Goal: Navigation & Orientation: Understand site structure

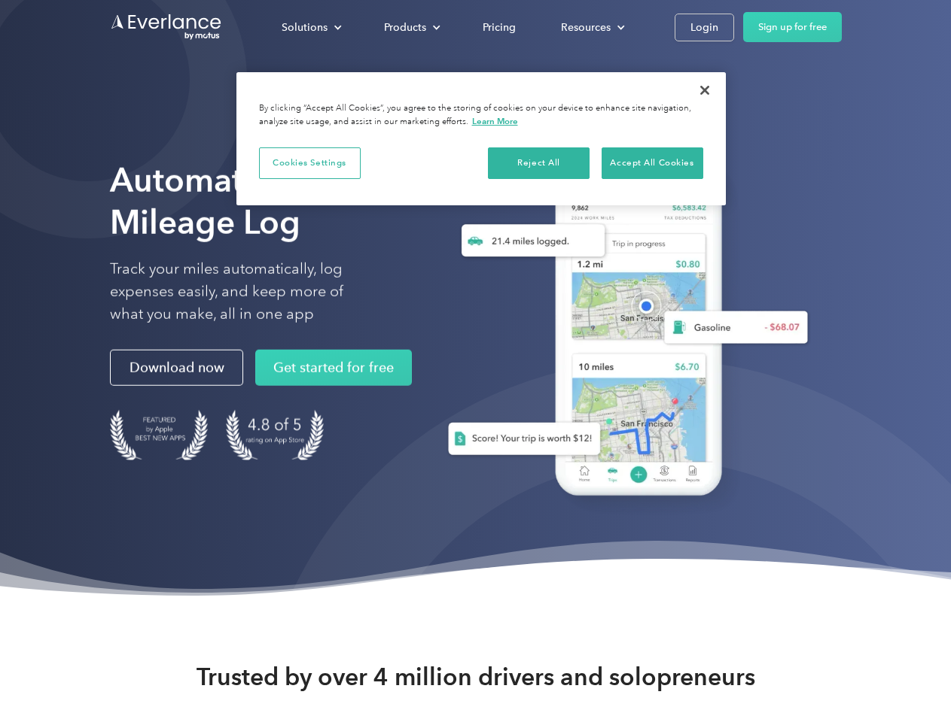
click at [311, 27] on div "Solutions" at bounding box center [304, 27] width 46 height 19
click at [410, 27] on div "Products" at bounding box center [405, 27] width 42 height 19
click at [591, 27] on div "Resources" at bounding box center [586, 27] width 50 height 19
click at [309, 163] on button "Cookies Settings" at bounding box center [310, 164] width 102 height 32
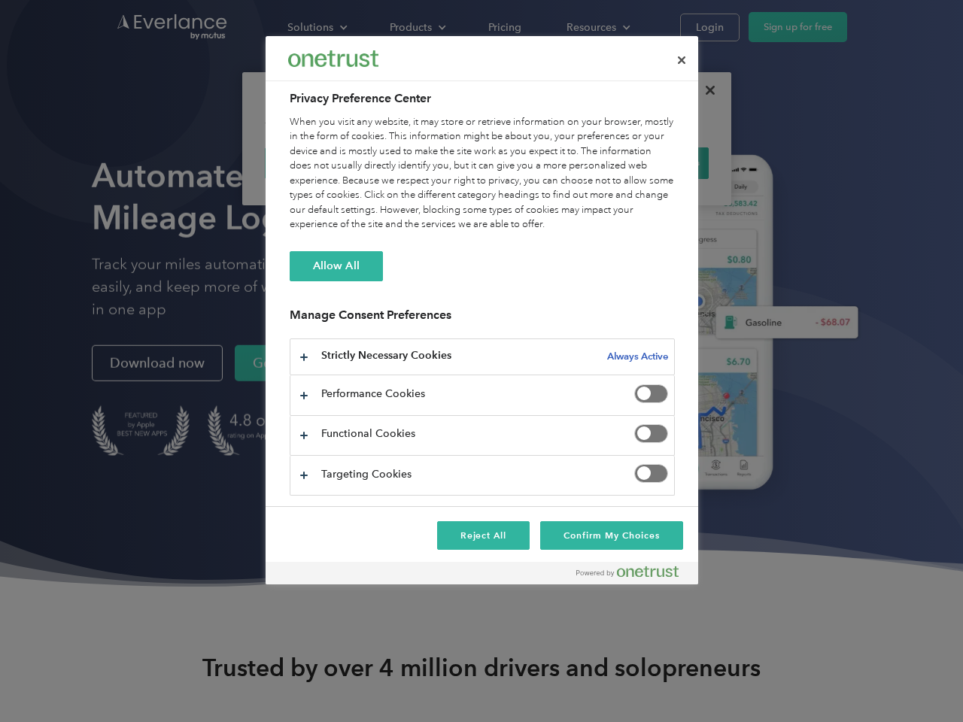
click at [539, 163] on div "When you visit any website, it may store or retrieve information on your browse…" at bounding box center [482, 173] width 385 height 117
click at [652, 163] on div "When you visit any website, it may store or retrieve information on your browse…" at bounding box center [482, 173] width 385 height 117
click at [704, 90] on div at bounding box center [481, 361] width 963 height 722
